Goal: Task Accomplishment & Management: Use online tool/utility

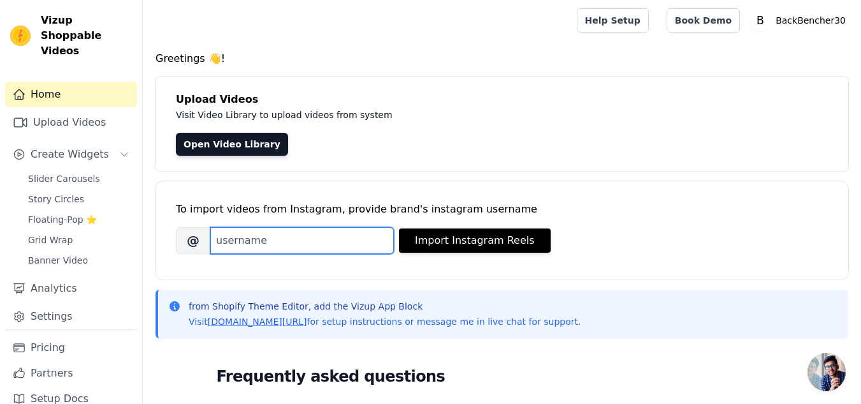
click at [247, 242] on input "Brand's Instagram Username" at bounding box center [302, 240] width 184 height 27
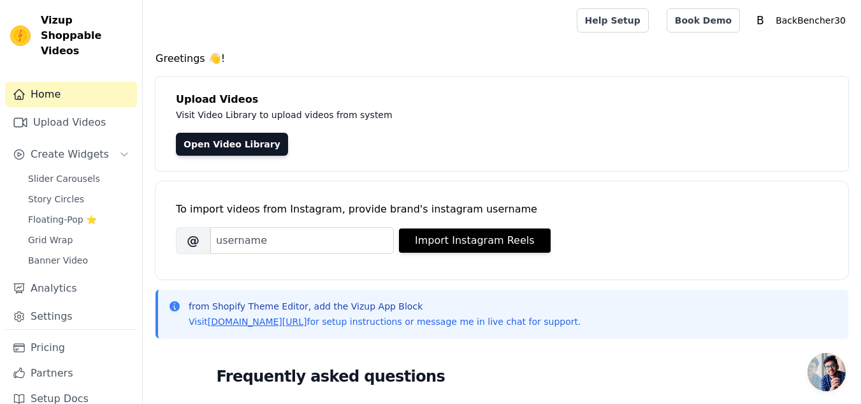
click at [520, 142] on div "Open Video Library" at bounding box center [502, 144] width 652 height 23
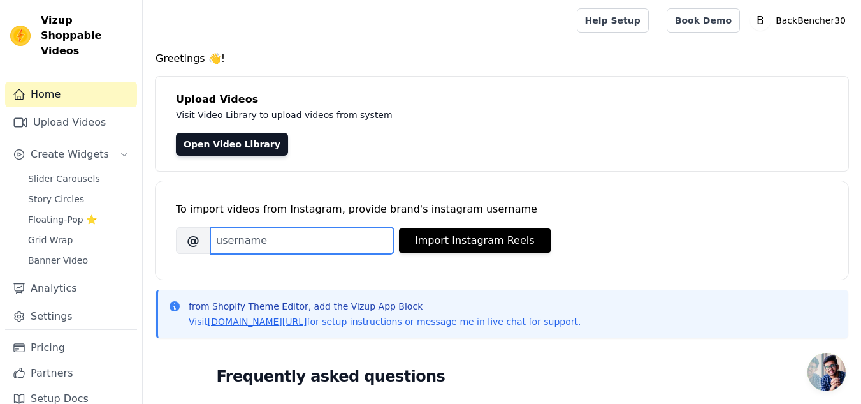
click at [296, 233] on input "Brand's Instagram Username" at bounding box center [302, 240] width 184 height 27
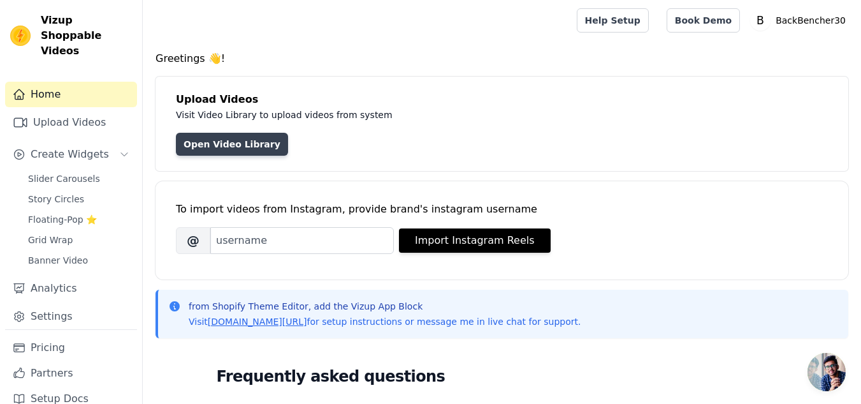
click at [238, 146] on link "Open Video Library" at bounding box center [232, 144] width 112 height 23
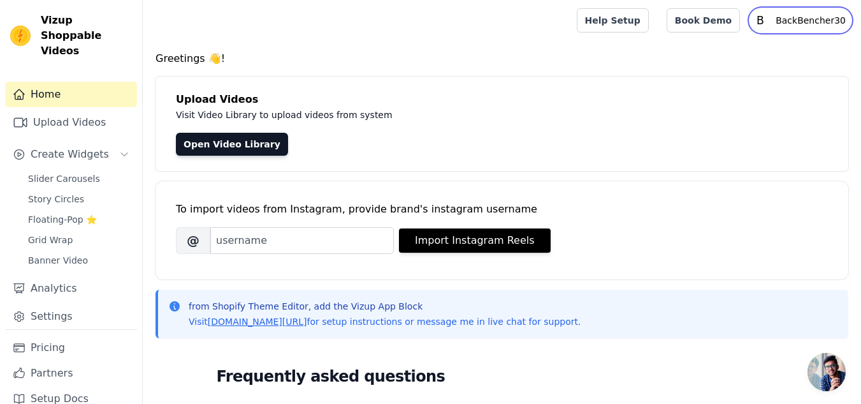
click at [817, 22] on p "BackBencher30" at bounding box center [811, 20] width 80 height 23
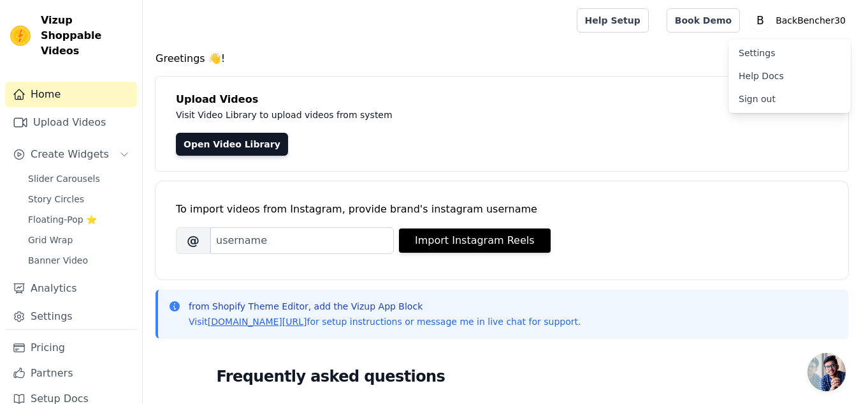
click at [490, 116] on p "Visit Video Library to upload videos from system" at bounding box center [461, 114] width 571 height 15
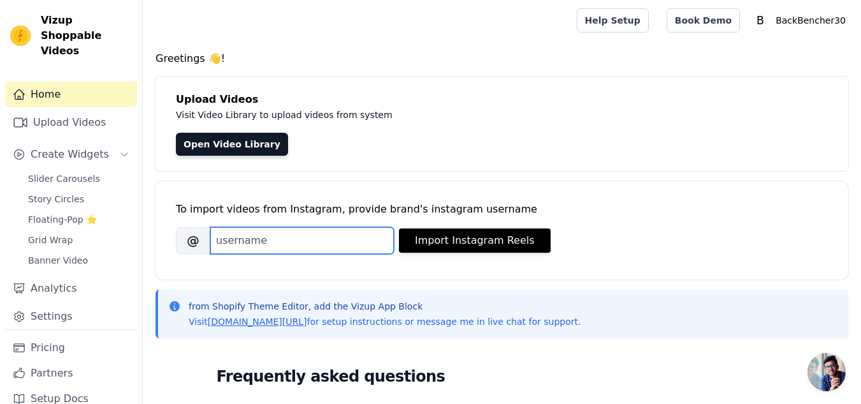
click at [335, 231] on input "Brand's Instagram Username" at bounding box center [302, 240] width 184 height 27
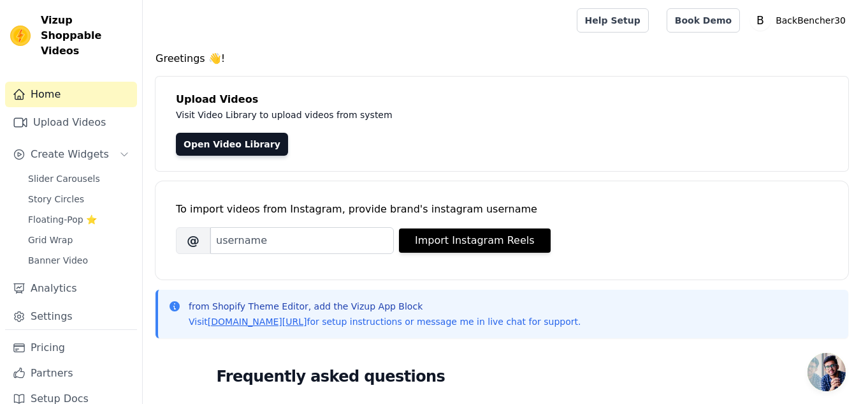
click at [434, 65] on h4 "Greetings 👋!" at bounding box center [502, 58] width 693 height 15
